Goal: Information Seeking & Learning: Understand process/instructions

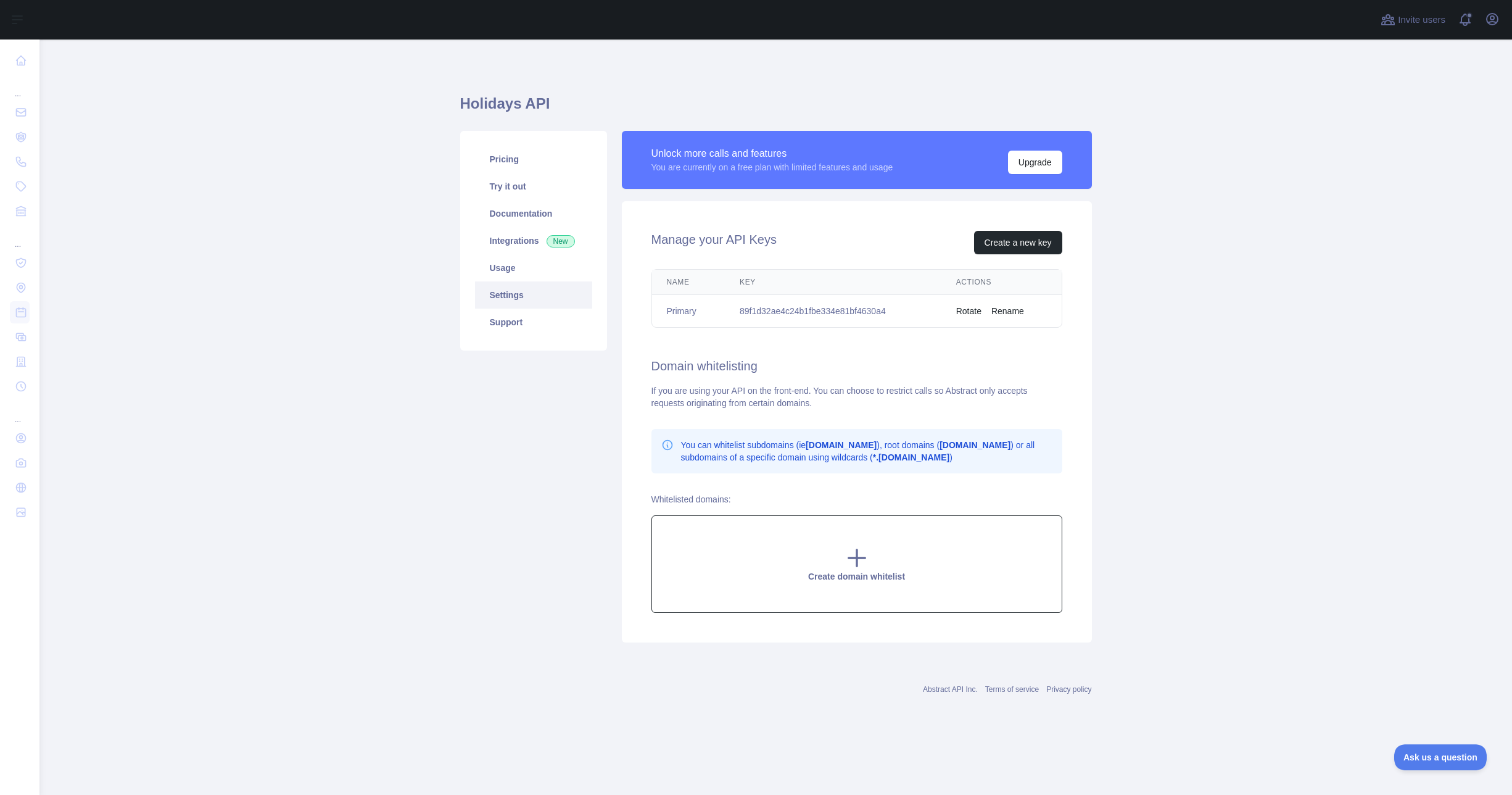
click at [863, 579] on span "Create domain whitelist" at bounding box center [857, 576] width 97 height 10
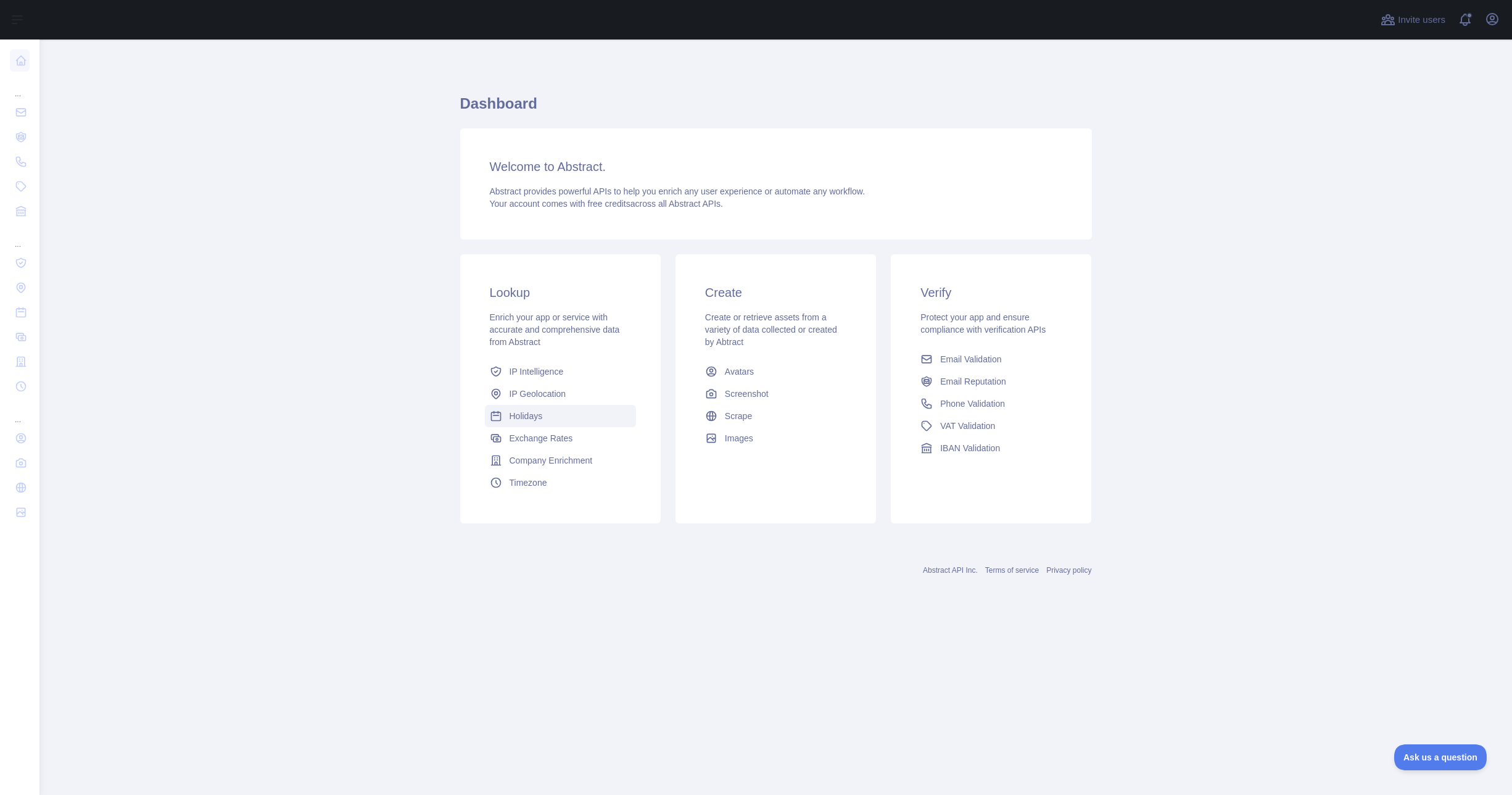
click at [532, 419] on span "Holidays" at bounding box center [526, 416] width 33 height 12
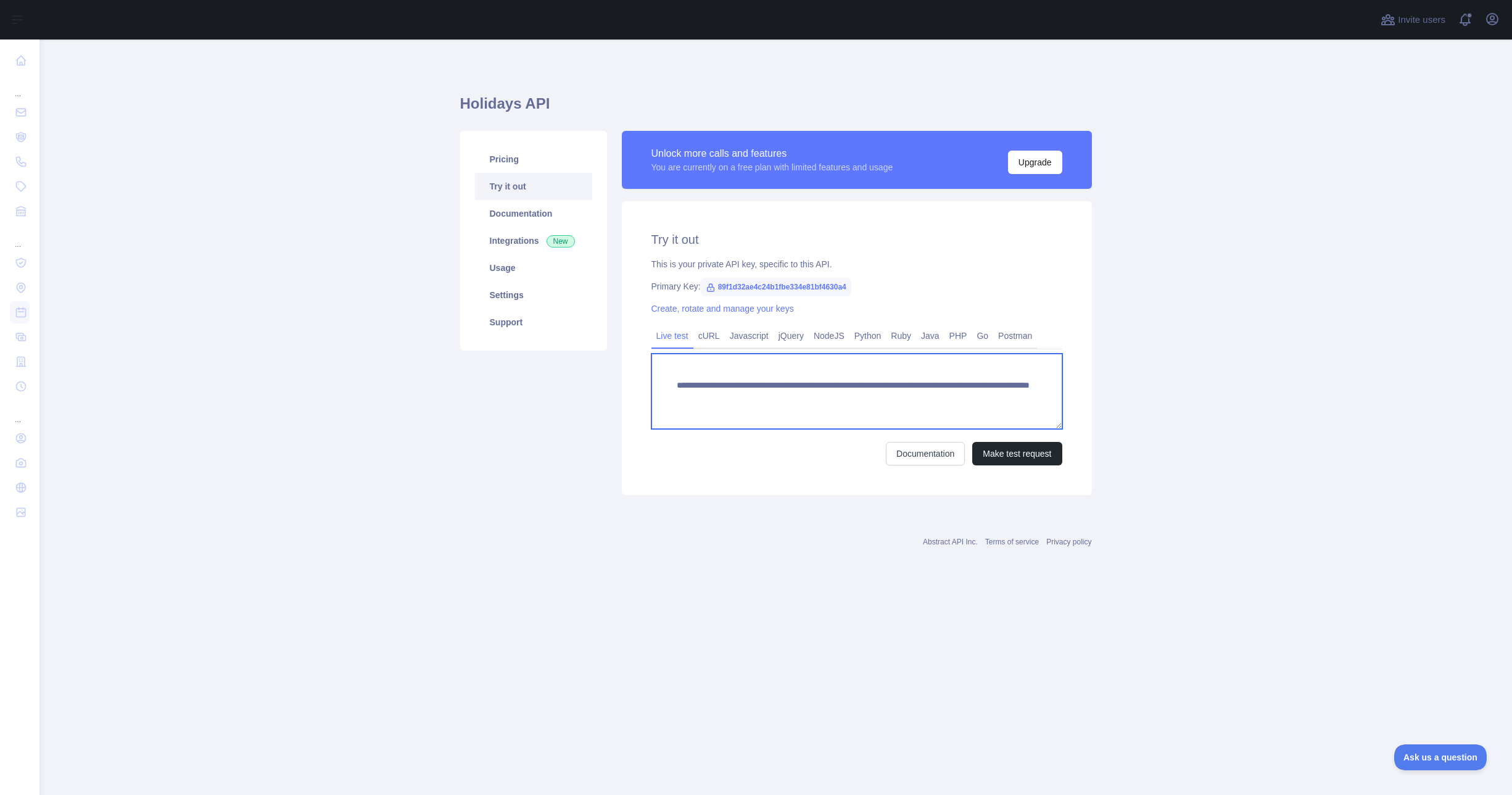
drag, startPoint x: 762, startPoint y: 413, endPoint x: 674, endPoint y: 387, distance: 91.8
click at [674, 387] on textarea "**********" at bounding box center [857, 391] width 411 height 75
click at [708, 339] on link "cURL" at bounding box center [709, 336] width 31 height 20
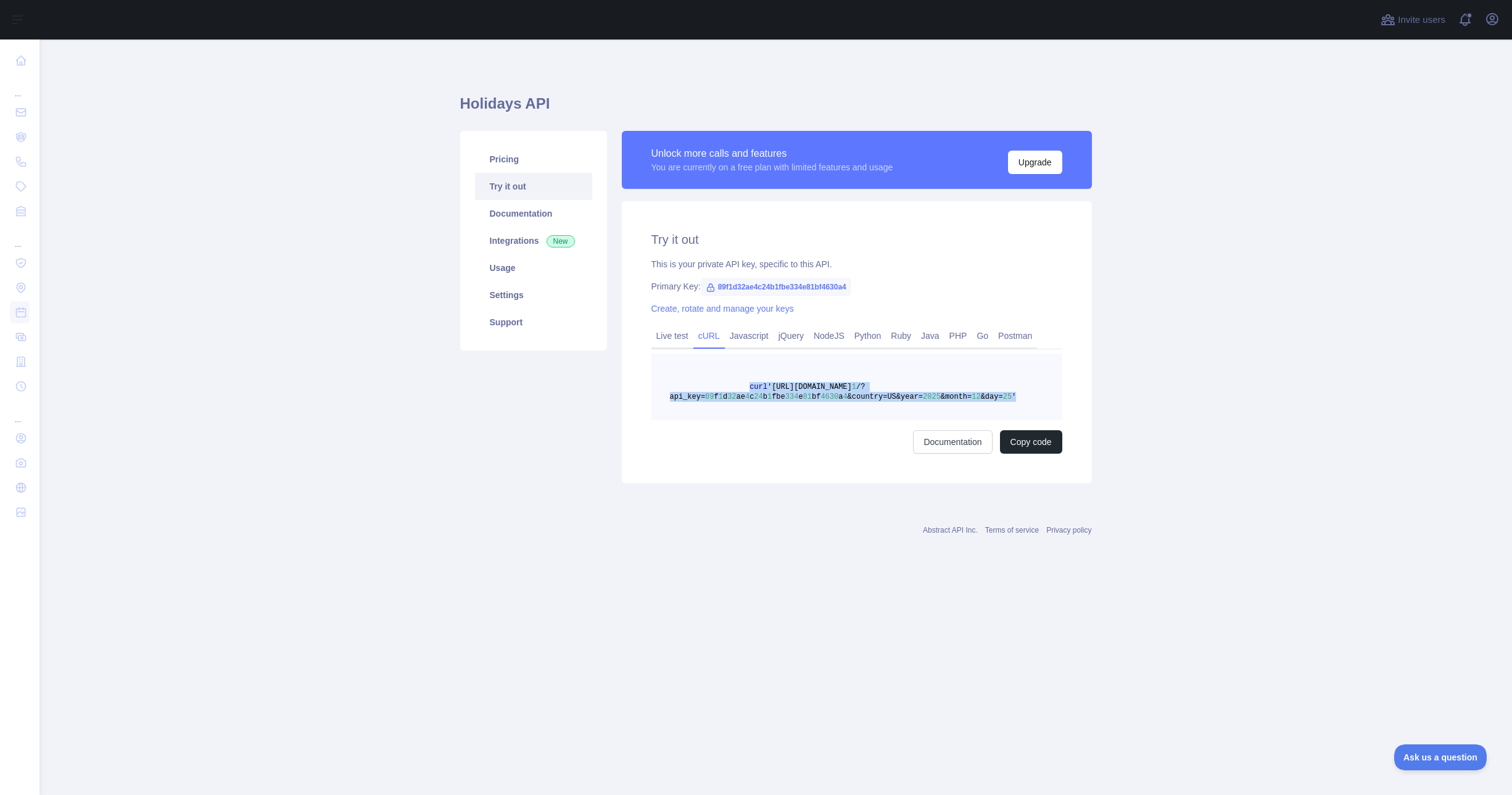
drag, startPoint x: 1023, startPoint y: 395, endPoint x: 750, endPoint y: 386, distance: 273.1
click at [750, 386] on pre "curl 'https://holidays.abstractapi.com/v 1 /?api_key= 89 f 1 d 32 ae 4 c 24 b 1…" at bounding box center [857, 387] width 411 height 66
copy span "curl 'https://holidays.abstractapi.com/v 1 /?api_key= 89 f 1 d 32 ae 4 c 24 b 1…"
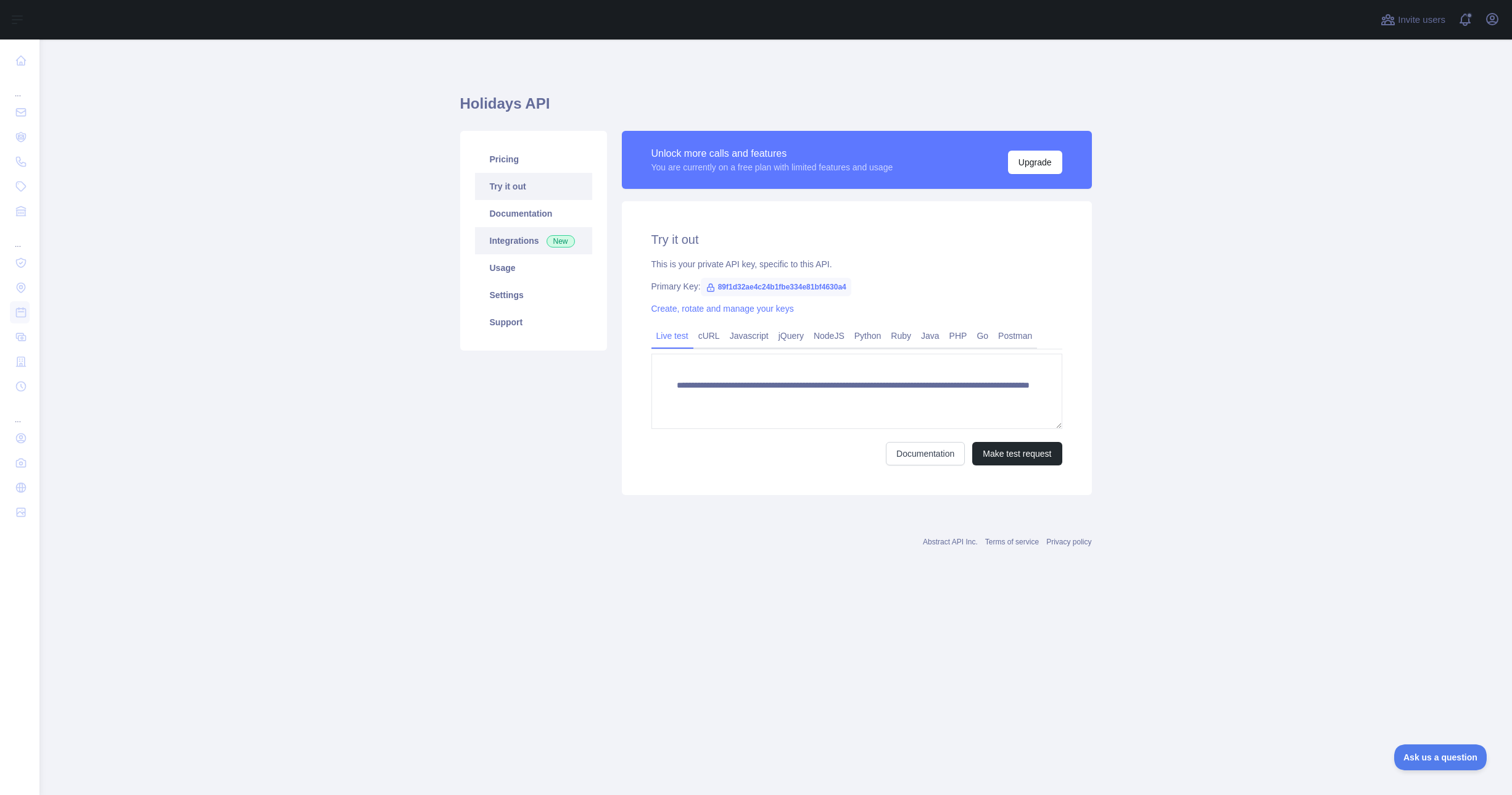
click at [500, 244] on link "Integrations New" at bounding box center [533, 240] width 117 height 27
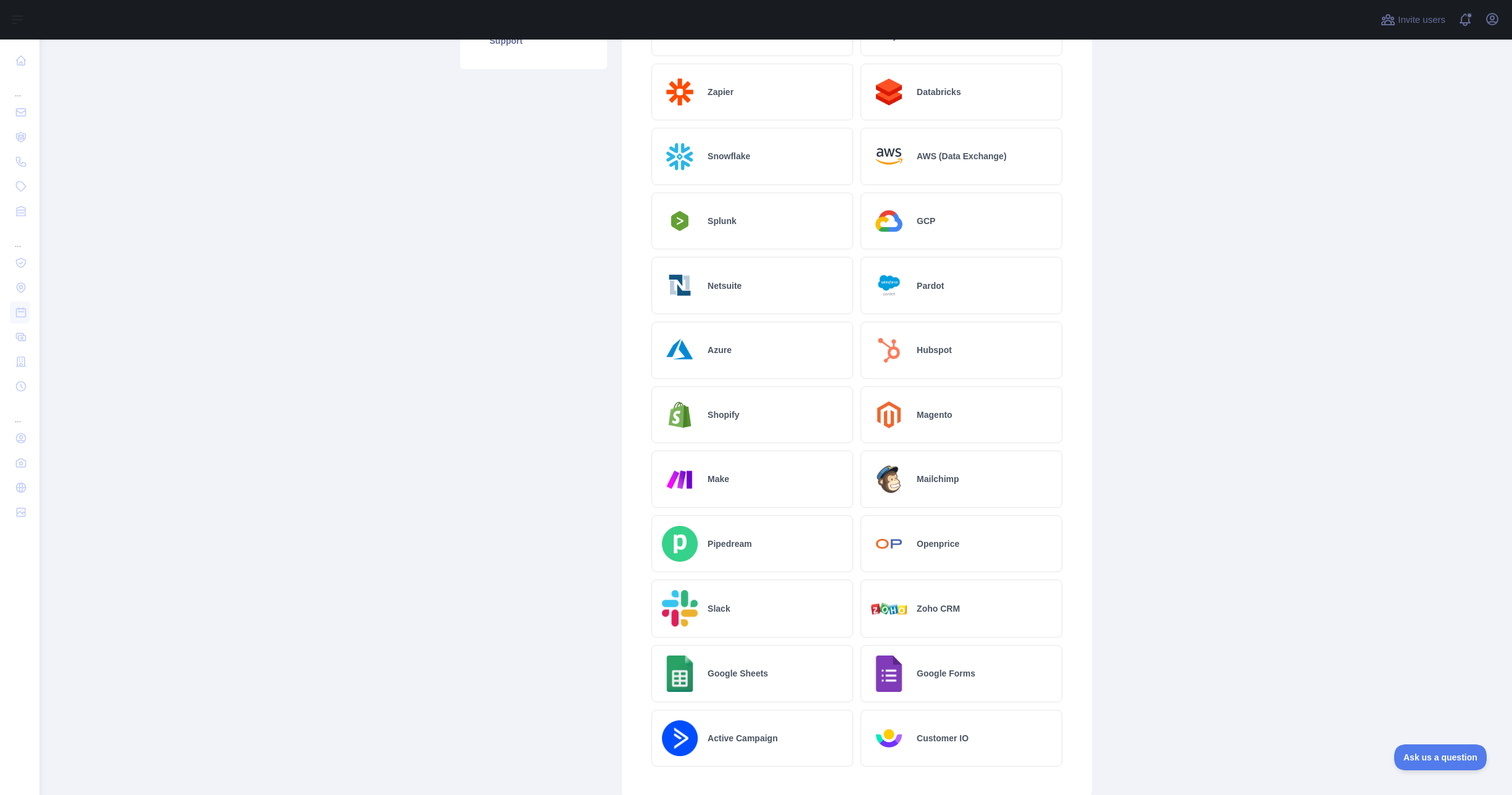
scroll to position [296, 0]
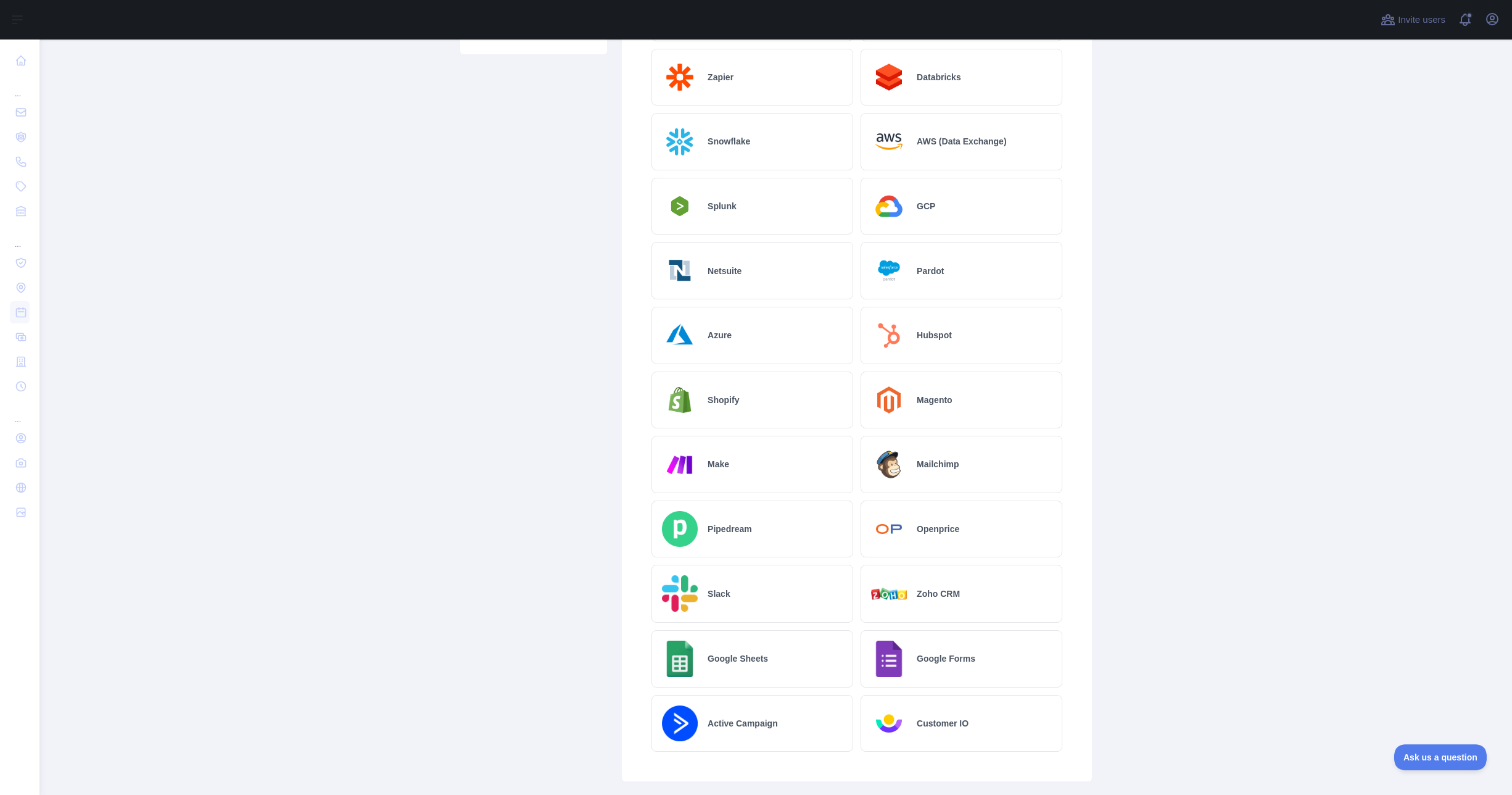
click at [761, 656] on h2 "Google Sheets" at bounding box center [737, 659] width 60 height 12
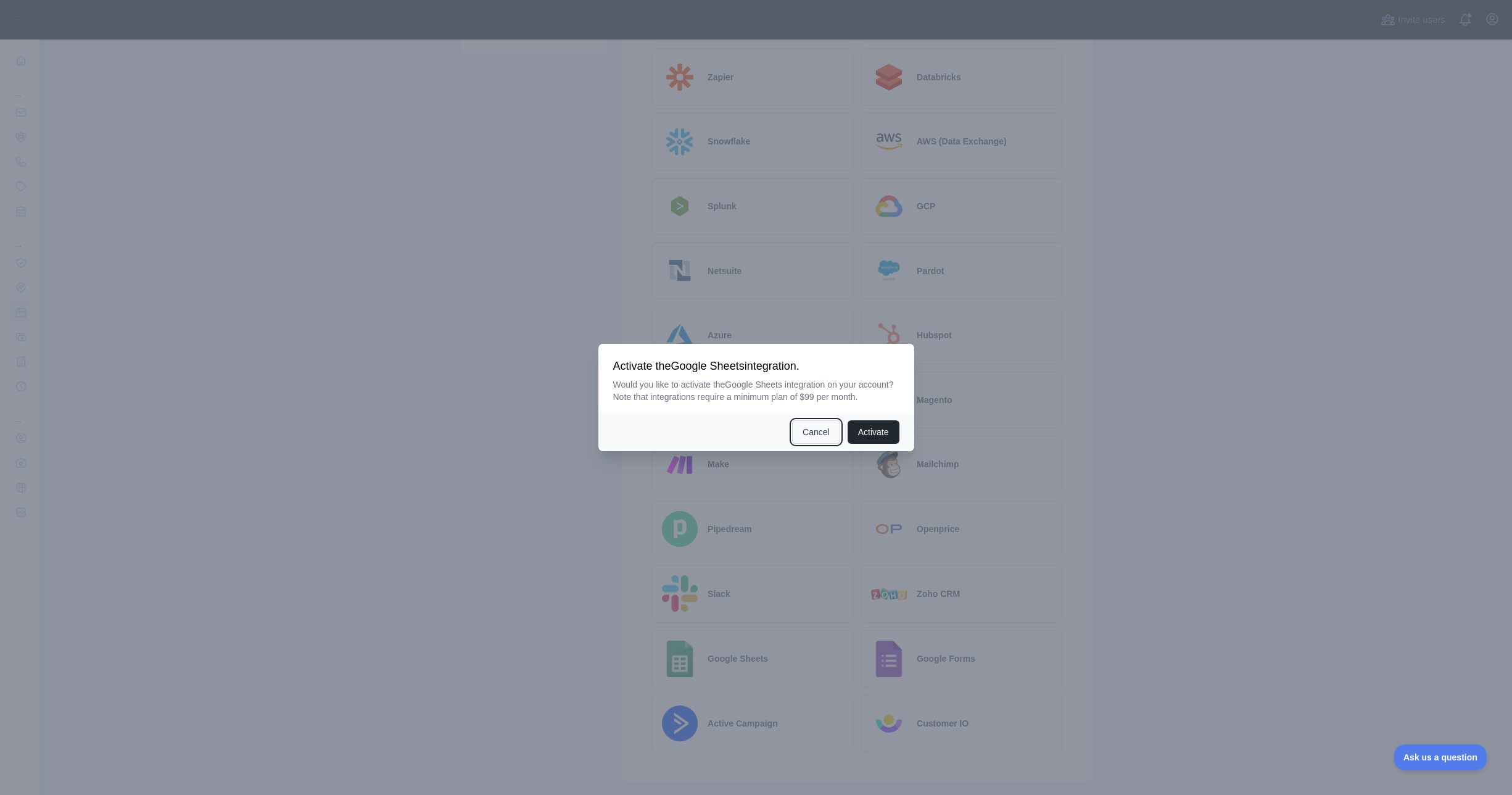
click at [815, 429] on button "Cancel" at bounding box center [816, 432] width 48 height 24
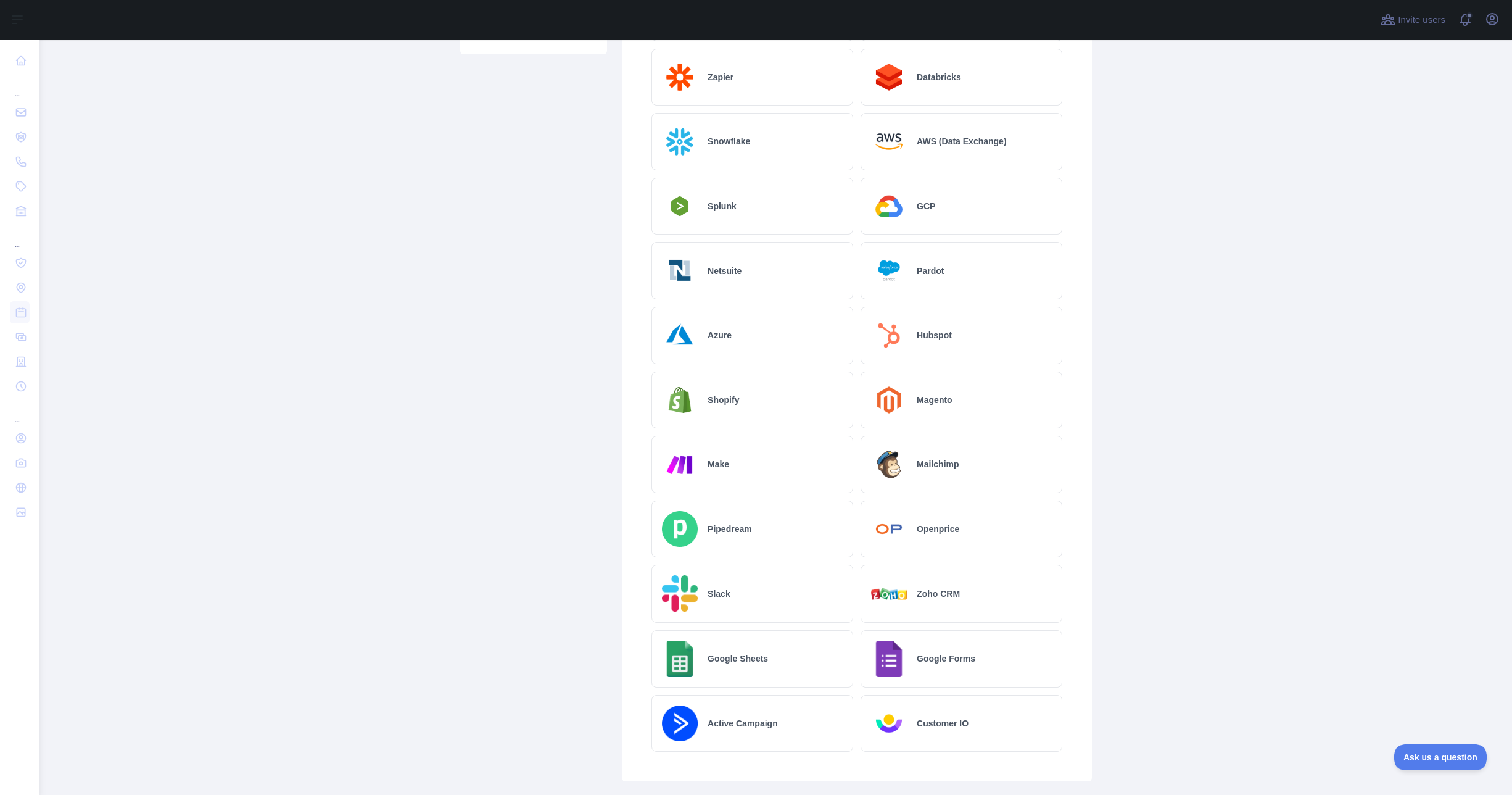
click at [741, 475] on div "Make" at bounding box center [752, 464] width 201 height 57
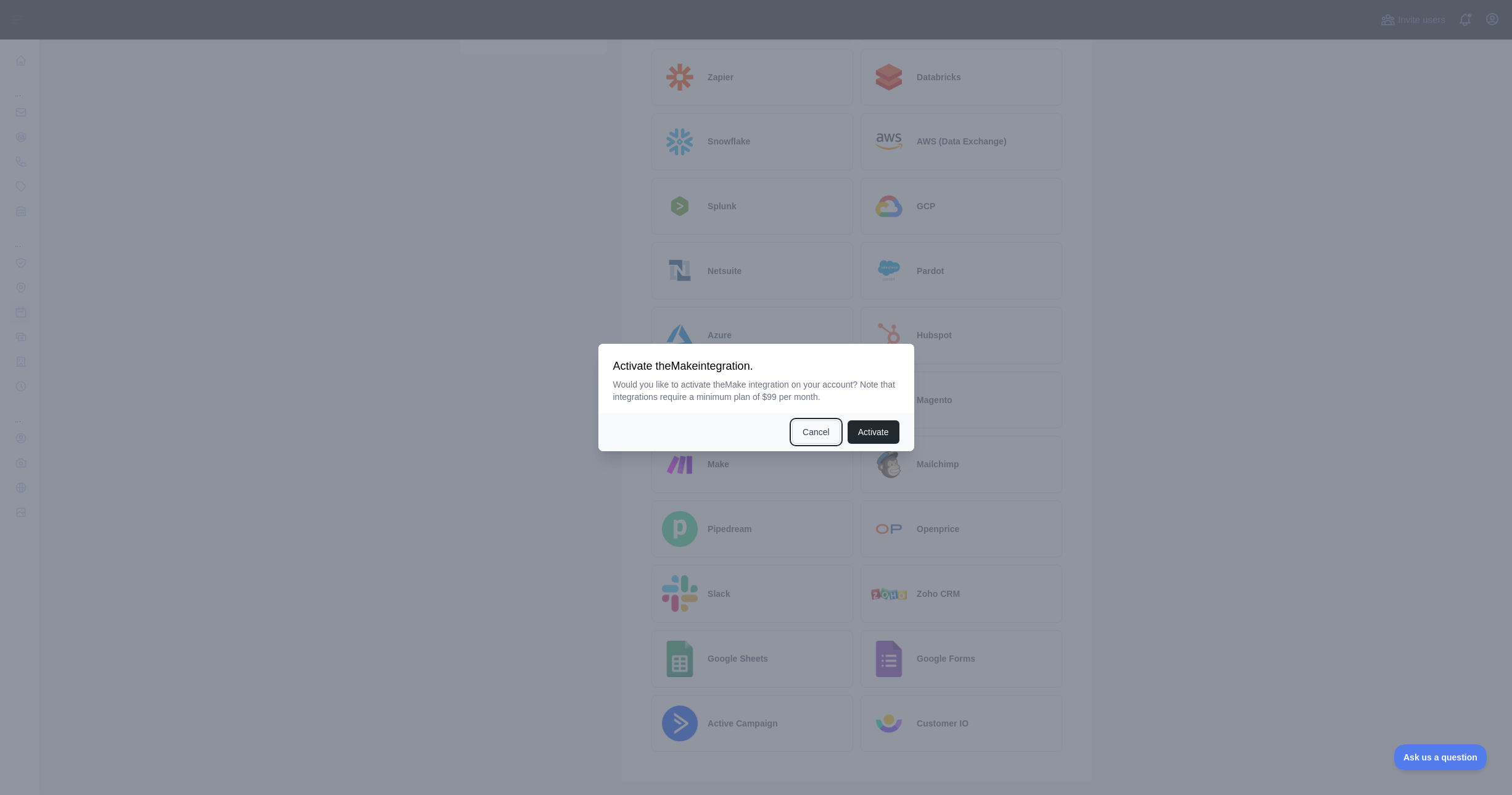
click at [809, 441] on button "Cancel" at bounding box center [816, 432] width 48 height 24
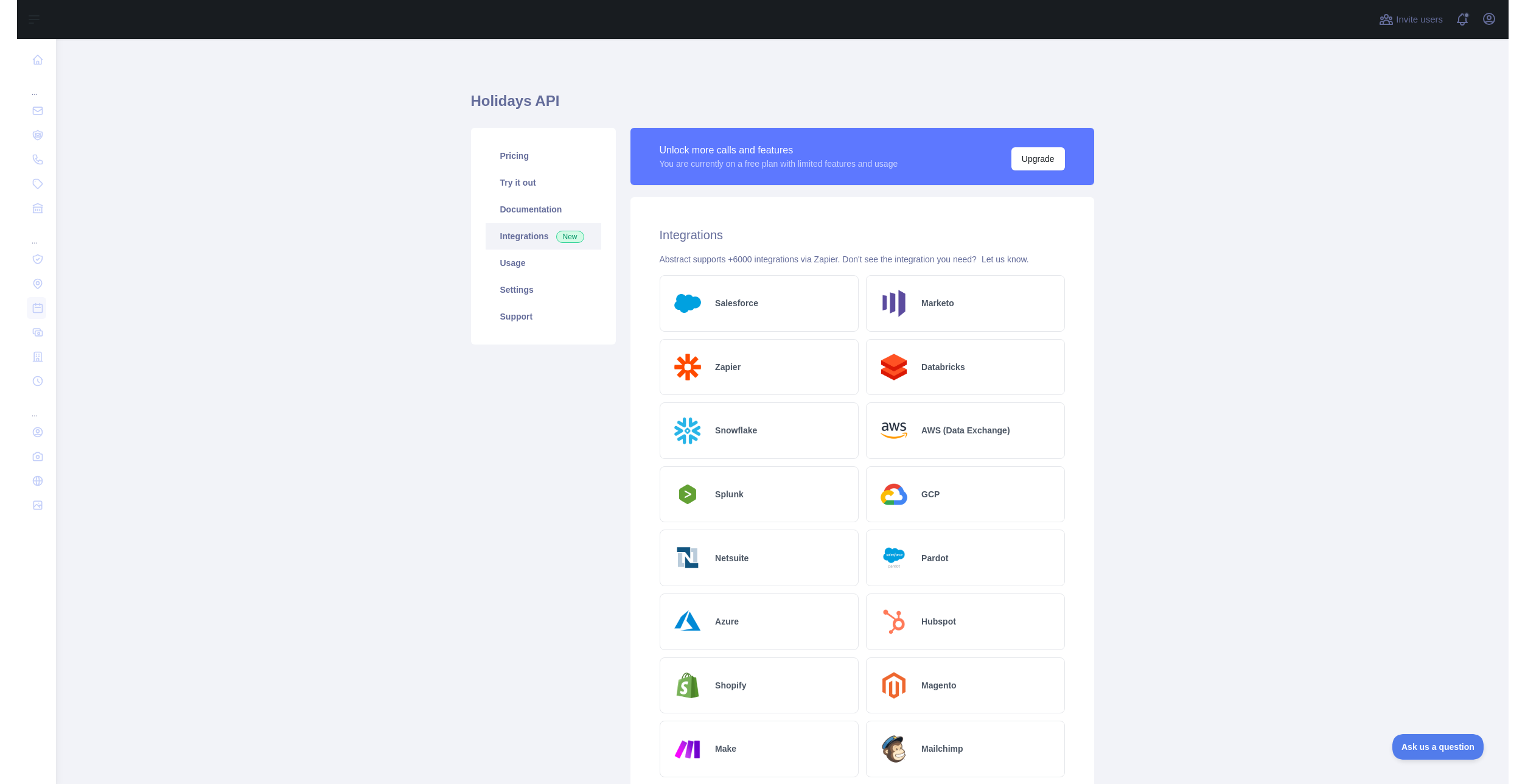
scroll to position [0, 0]
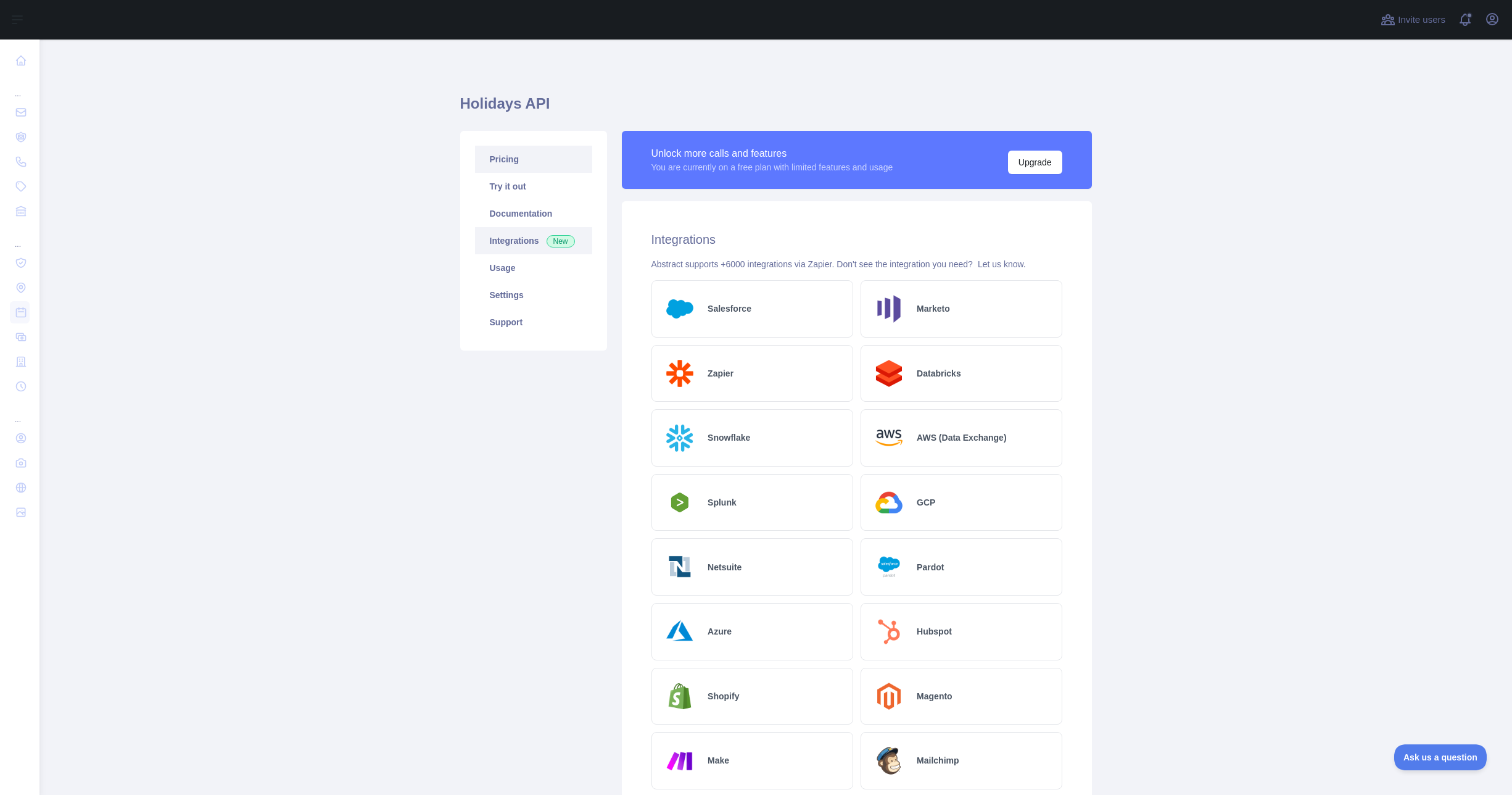
click at [506, 158] on link "Pricing" at bounding box center [533, 159] width 117 height 27
